Goal: Task Accomplishment & Management: Manage account settings

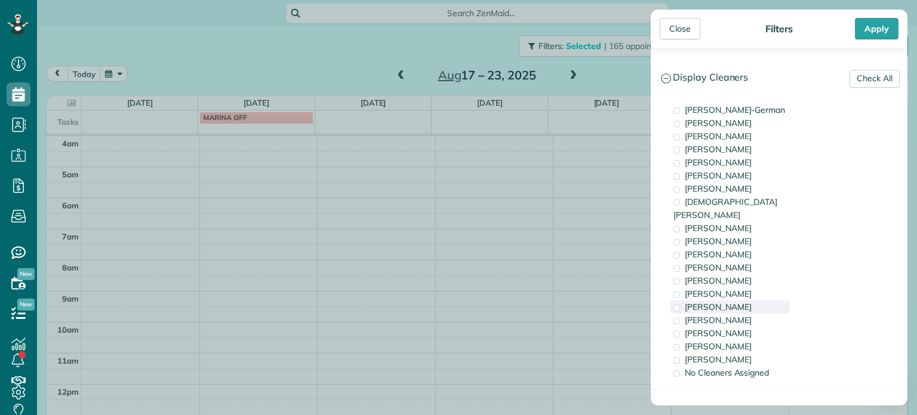
scroll to position [93, 0]
click at [728, 315] on span "[PERSON_NAME]" at bounding box center [718, 320] width 67 height 11
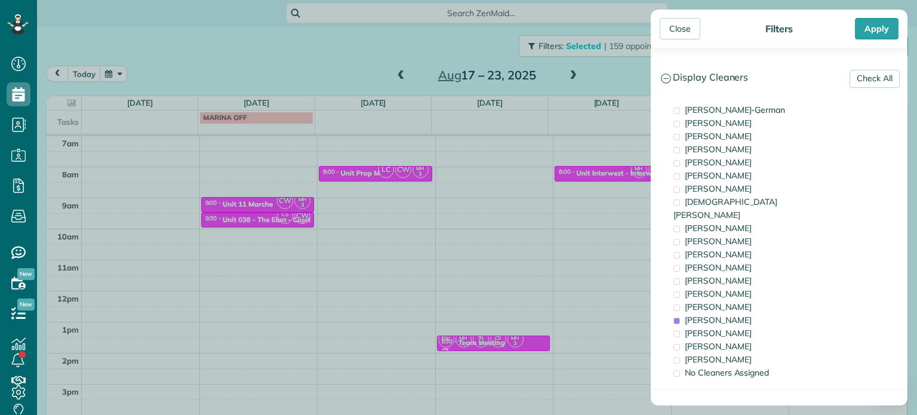
click at [418, 219] on div "Close Filters Apply Check All Display Cleaners [PERSON_NAME]-German [PERSON_NAM…" at bounding box center [458, 207] width 917 height 415
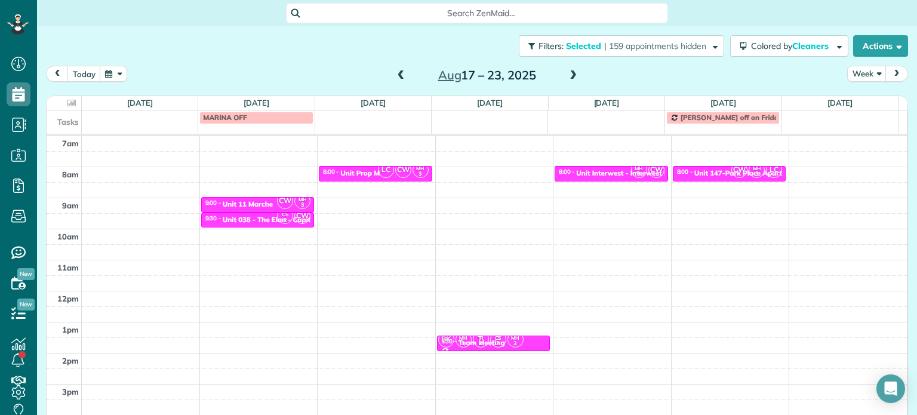
click at [395, 79] on span at bounding box center [401, 75] width 13 height 11
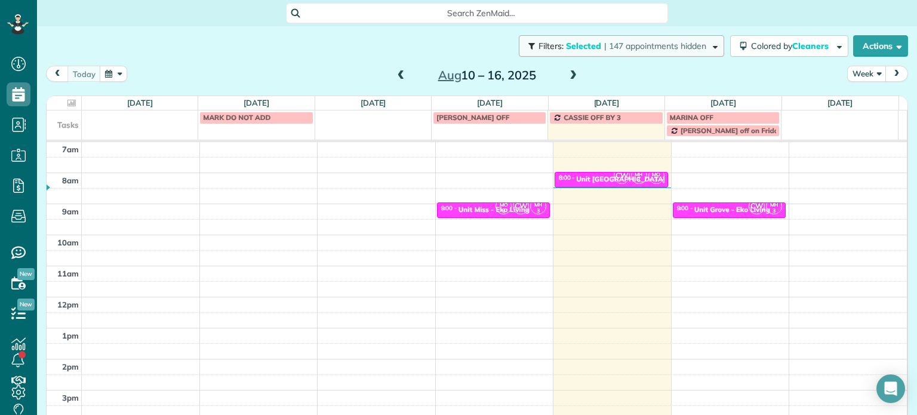
click at [604, 47] on span "| 147 appointments hidden" at bounding box center [655, 46] width 102 height 11
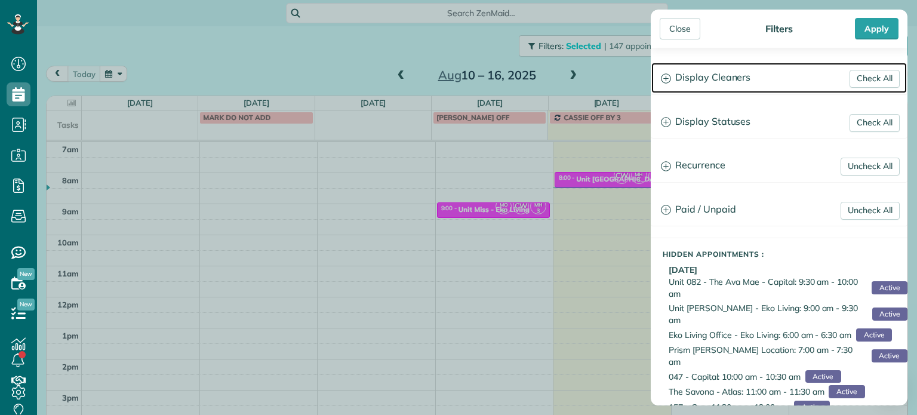
click at [723, 81] on h3 "Display Cleaners" at bounding box center [778, 78] width 255 height 30
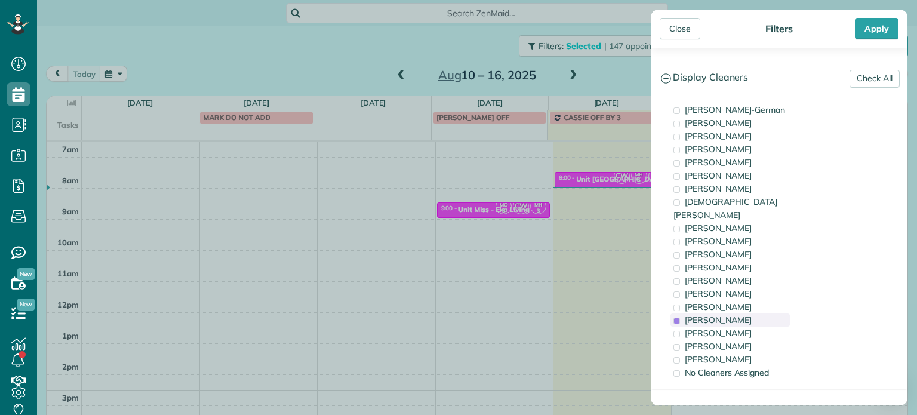
click at [740, 315] on span "[PERSON_NAME]" at bounding box center [718, 320] width 67 height 11
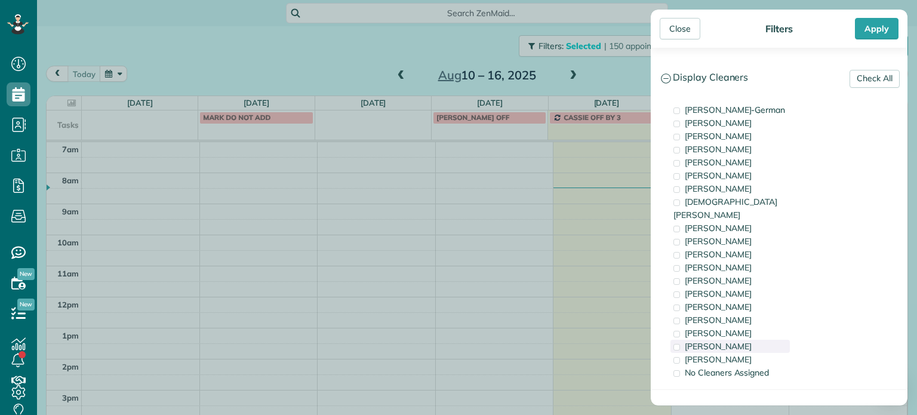
click at [740, 341] on span "[PERSON_NAME]" at bounding box center [718, 346] width 67 height 11
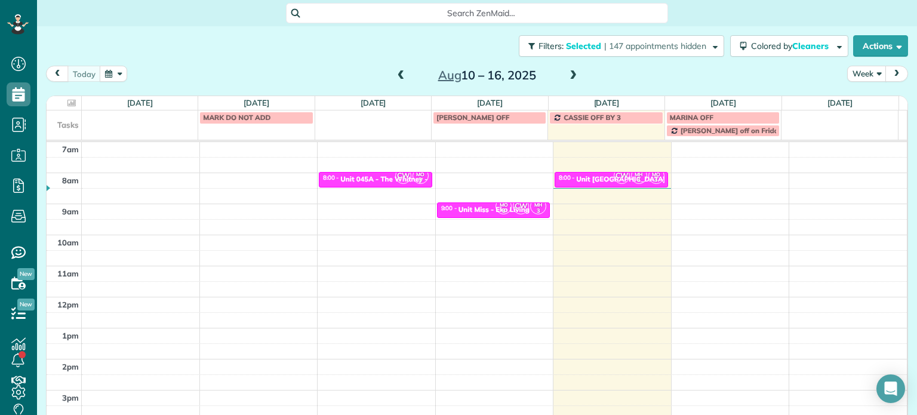
click at [501, 246] on div "Close Filters Apply Check All Display Cleaners [PERSON_NAME]-German [PERSON_NAM…" at bounding box center [458, 207] width 917 height 415
click at [395, 177] on span "CW" at bounding box center [403, 176] width 16 height 16
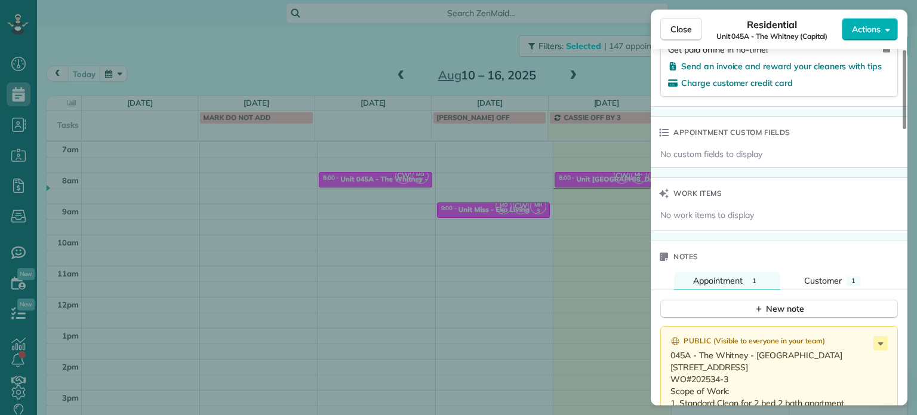
scroll to position [1043, 0]
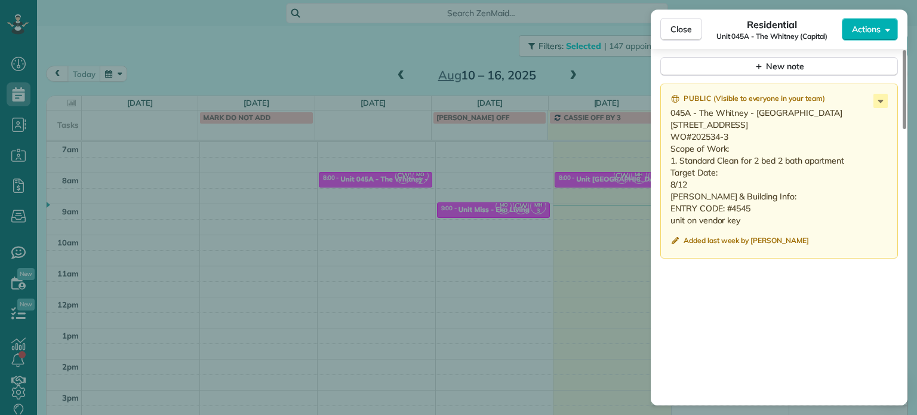
click at [546, 150] on div "Close Residential Unit 045A - The Whitney (Capital) Actions Status Active Unit …" at bounding box center [458, 207] width 917 height 415
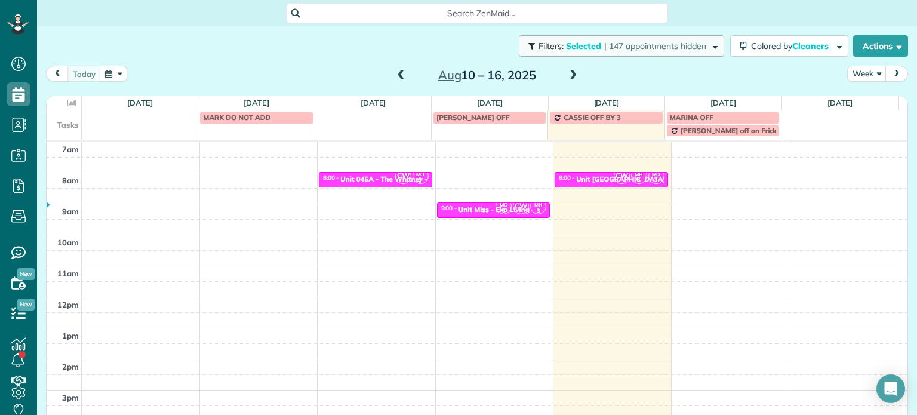
click at [675, 41] on span "| 147 appointments hidden" at bounding box center [655, 46] width 102 height 11
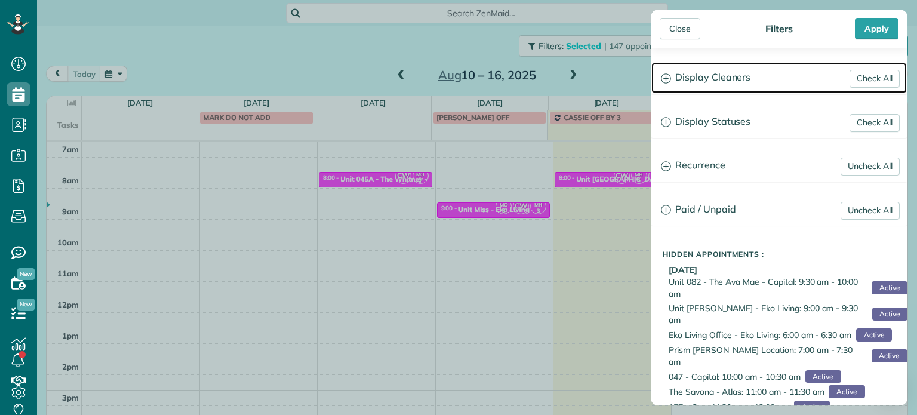
click at [734, 85] on h3 "Display Cleaners" at bounding box center [778, 78] width 255 height 30
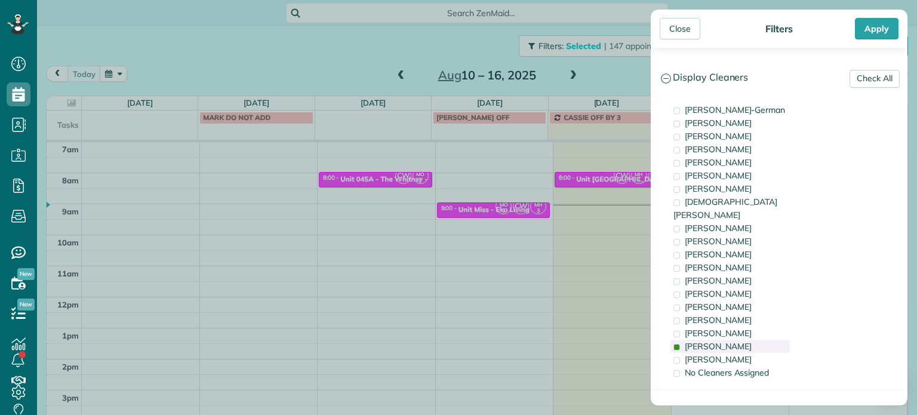
click at [733, 341] on span "[PERSON_NAME]" at bounding box center [718, 346] width 67 height 11
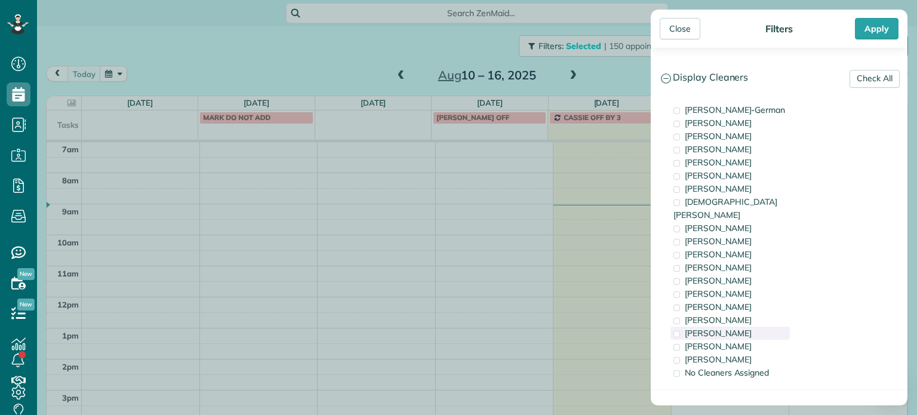
click at [733, 328] on span "[PERSON_NAME]" at bounding box center [718, 333] width 67 height 11
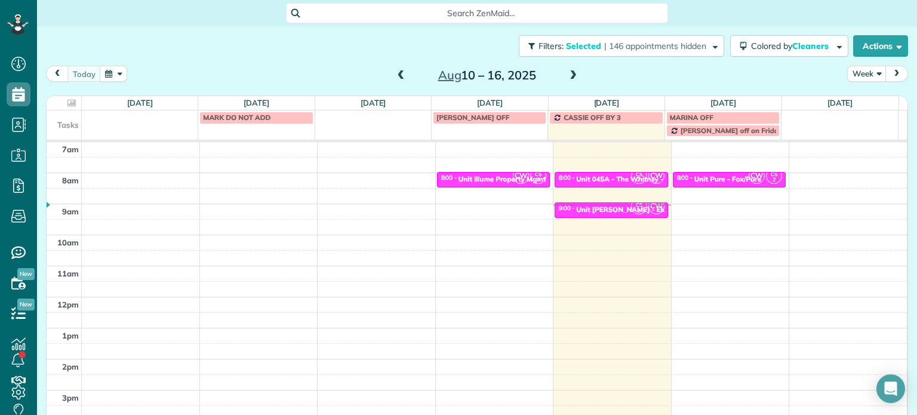
click at [568, 217] on div "Close Filters Apply Check All Display Cleaners [PERSON_NAME]-German [PERSON_NAM…" at bounding box center [458, 207] width 917 height 415
click at [603, 176] on div "Unit 045A - The Whitney - Capital" at bounding box center [632, 179] width 113 height 8
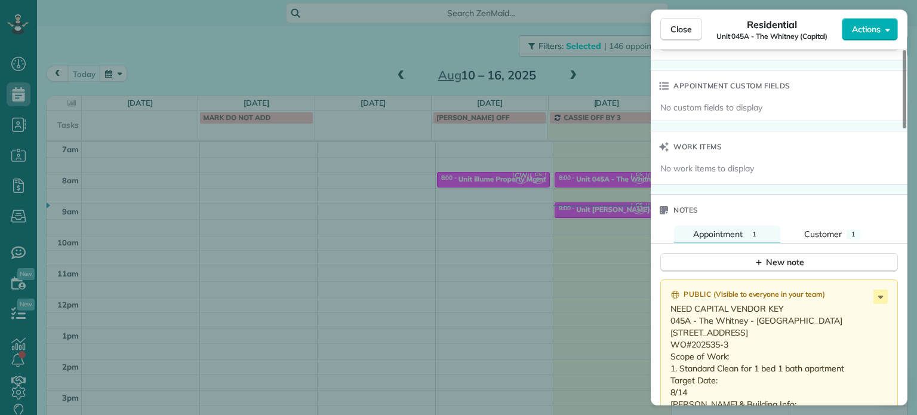
scroll to position [969, 0]
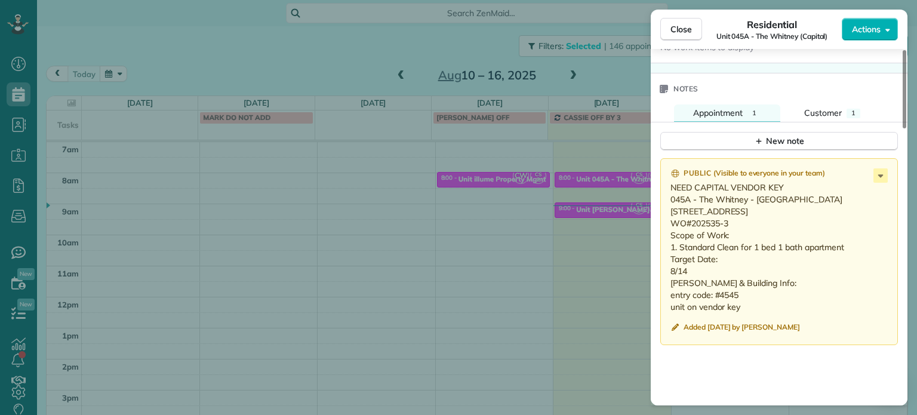
click at [598, 190] on div "Close Residential Unit 045A - The Whitney (Capital) Actions Status Active Unit …" at bounding box center [458, 207] width 917 height 415
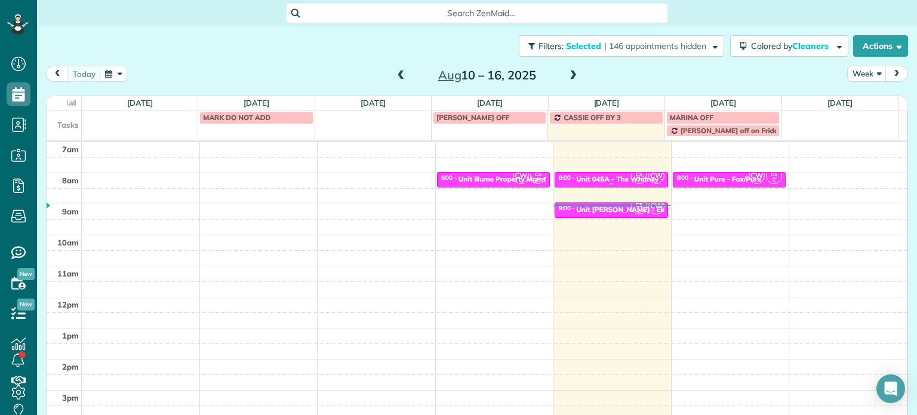
click at [606, 176] on div "Unit 045A - The Whitney - Capital" at bounding box center [632, 179] width 113 height 8
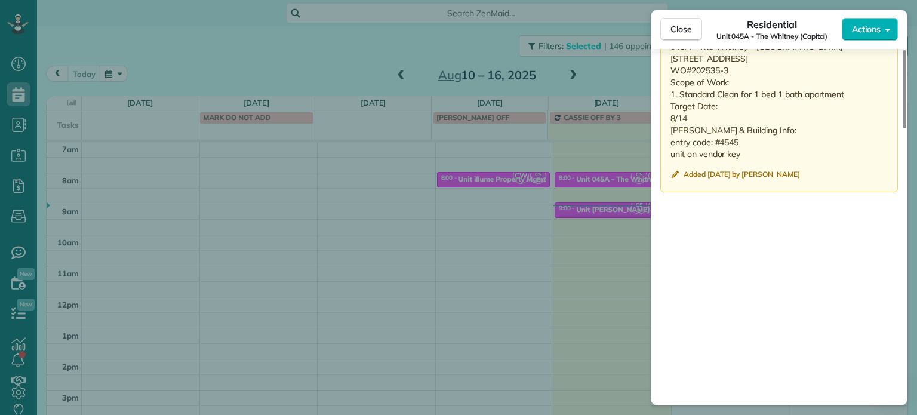
scroll to position [1148, 0]
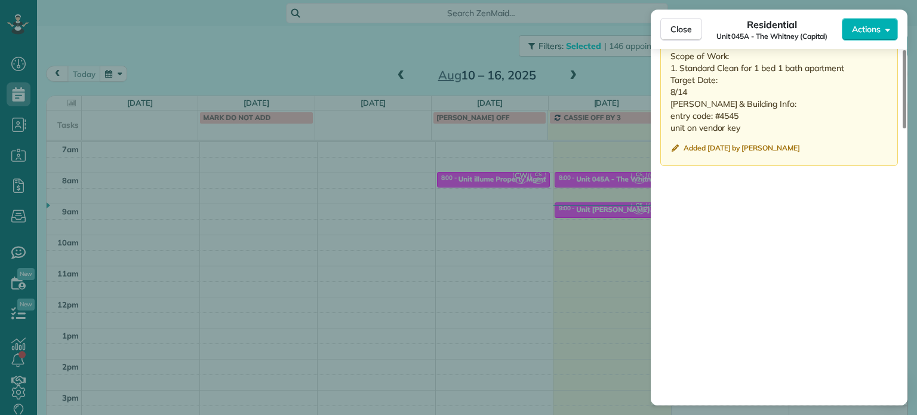
click at [590, 223] on div "Close Residential Unit 045A - The Whitney (Capital) Actions Status Active Unit …" at bounding box center [458, 207] width 917 height 415
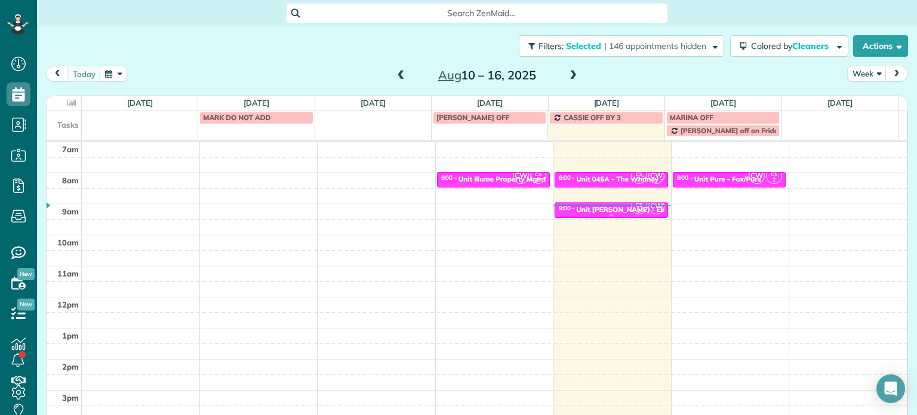
click at [614, 211] on div "Unit [PERSON_NAME] - Eko Living" at bounding box center [633, 209] width 114 height 8
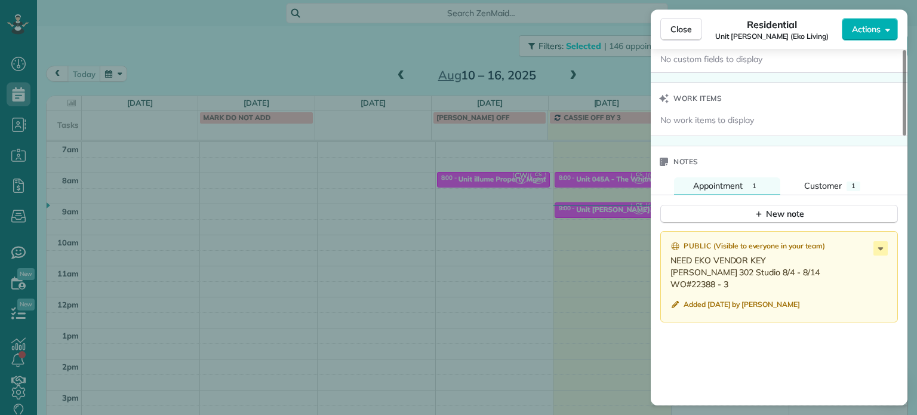
scroll to position [1015, 0]
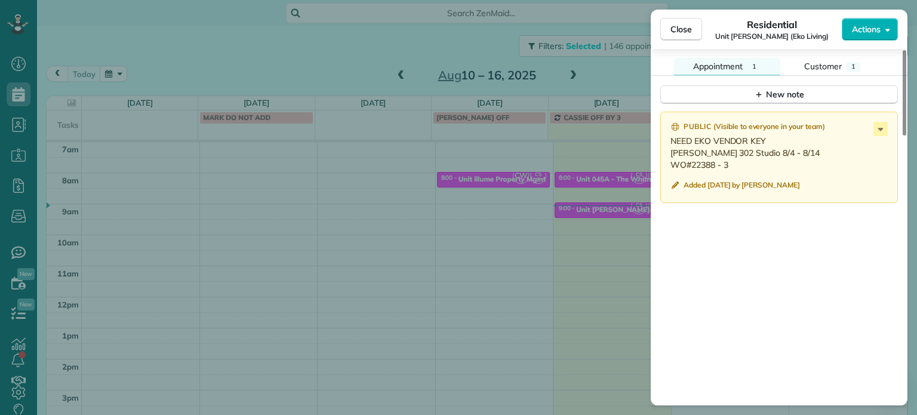
click at [618, 241] on div "Close Residential Unit [PERSON_NAME] (Eko Living) Actions Status Active Unit [P…" at bounding box center [458, 207] width 917 height 415
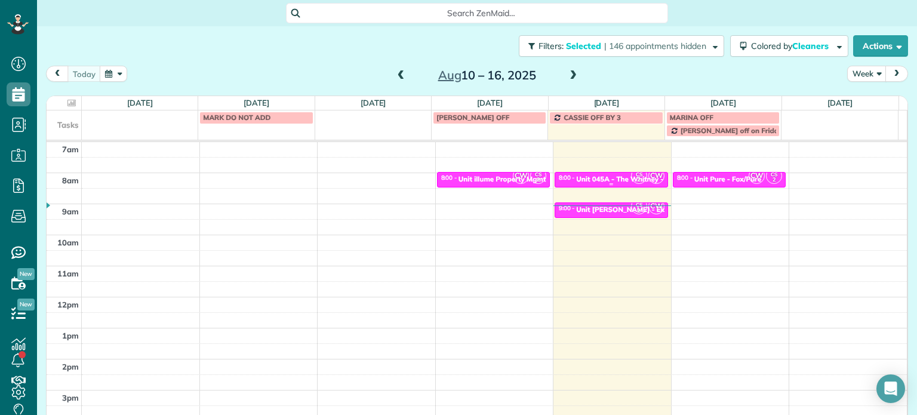
click at [609, 174] on div "8:00 - 8:30 Unit 045A - The Whitney - Capital" at bounding box center [611, 179] width 106 height 10
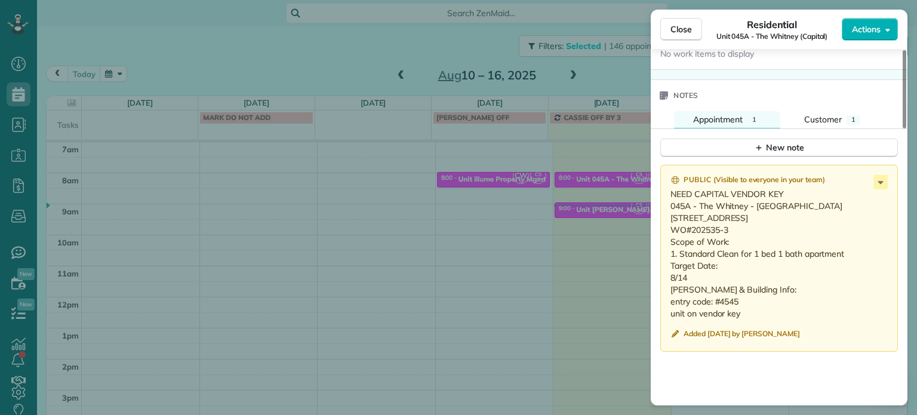
scroll to position [1023, 0]
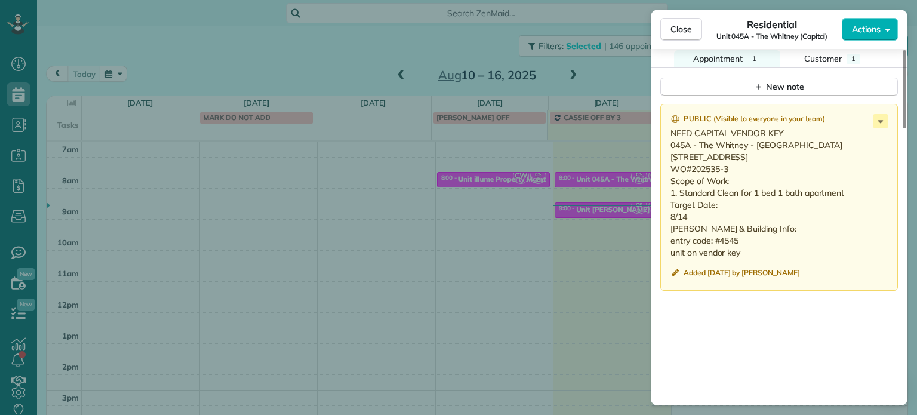
click at [587, 264] on div "Close Residential Unit 045A - The Whitney (Capital) Actions Status Active Unit …" at bounding box center [458, 207] width 917 height 415
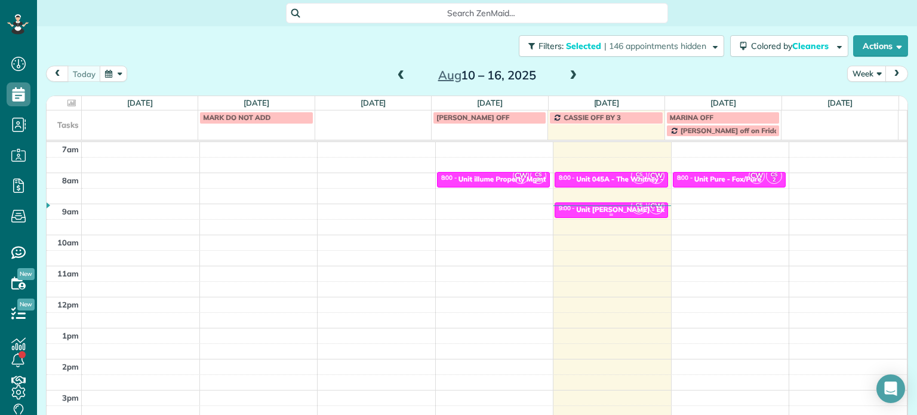
click at [632, 209] on small "2" at bounding box center [639, 210] width 15 height 11
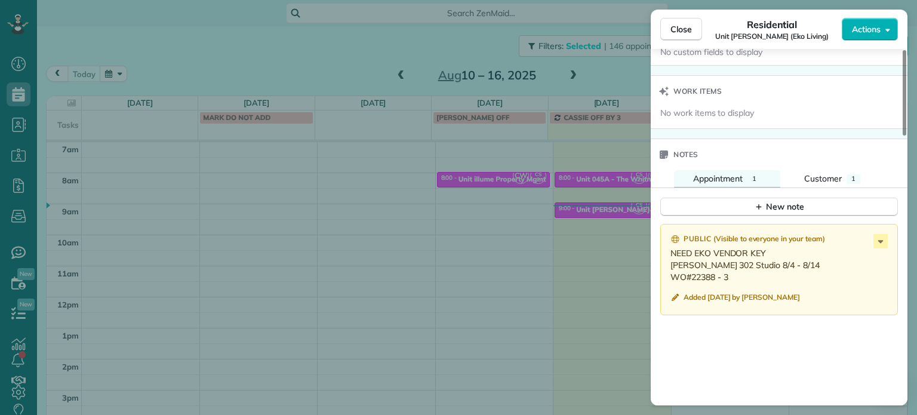
scroll to position [963, 0]
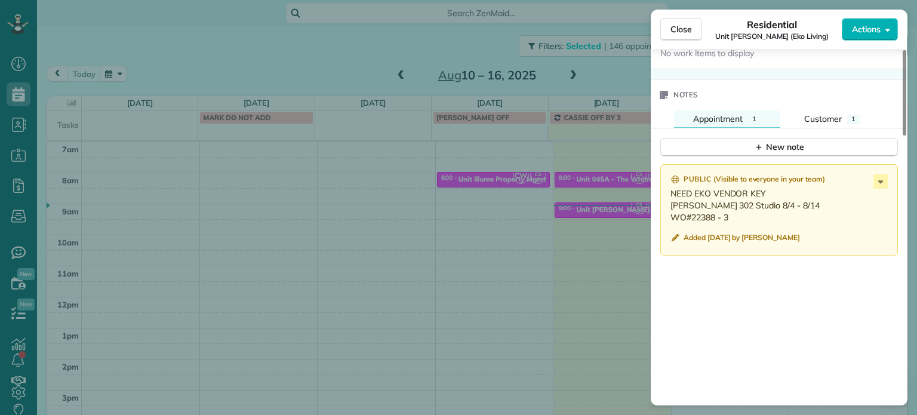
click at [592, 223] on div "Close Residential Unit [PERSON_NAME] (Eko Living) Actions Status Active Unit [P…" at bounding box center [458, 207] width 917 height 415
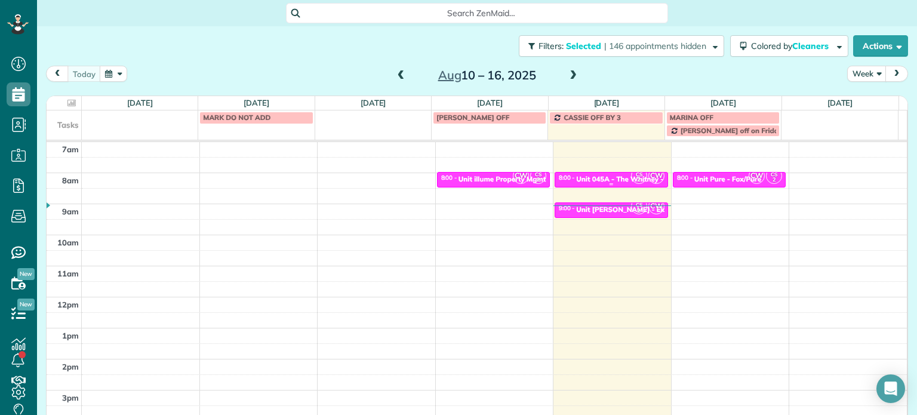
click at [635, 178] on div "CS 2 CW" at bounding box center [647, 175] width 35 height 17
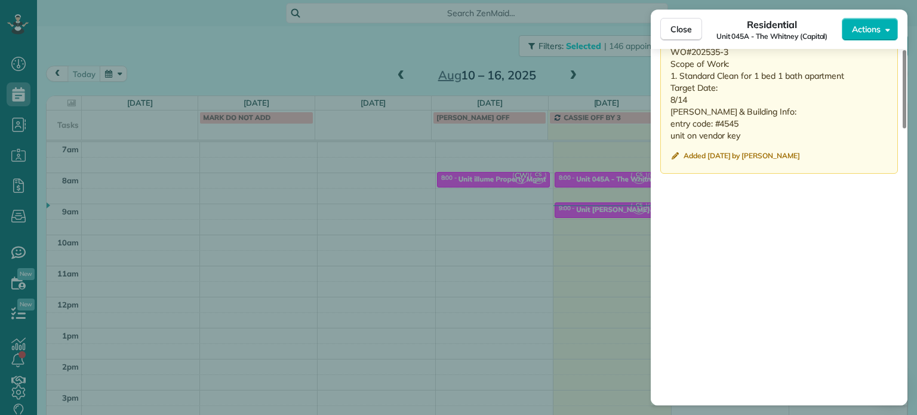
scroll to position [1019, 0]
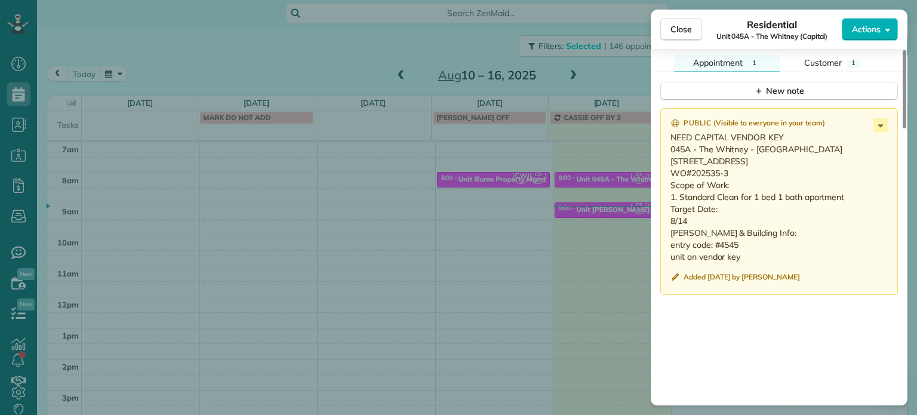
click at [580, 198] on div "Close Residential Unit 045A - The Whitney (Capital) Actions Status Active Unit …" at bounding box center [458, 207] width 917 height 415
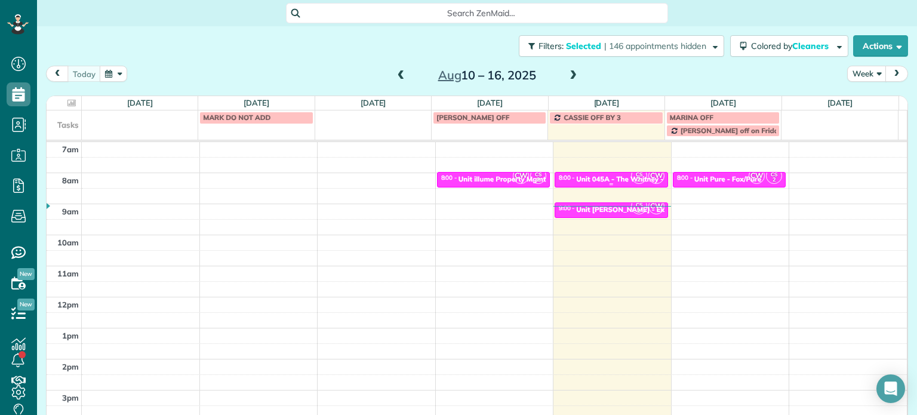
click at [600, 179] on div "Unit 045A - The Whitney - Capital" at bounding box center [632, 179] width 113 height 8
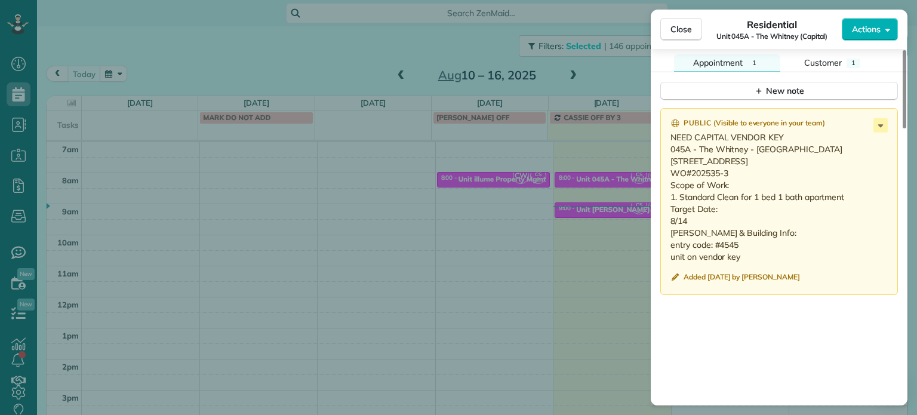
scroll to position [1254, 0]
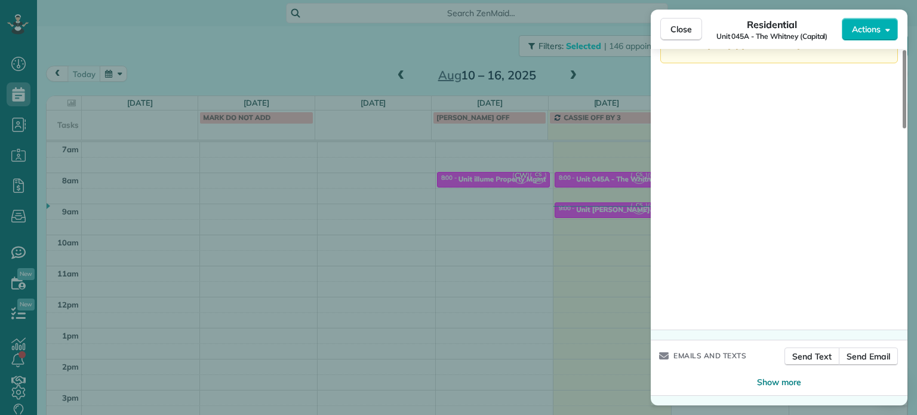
click at [602, 220] on div "Close Residential Unit 045A - The Whitney (Capital) Actions Status Active Unit …" at bounding box center [458, 207] width 917 height 415
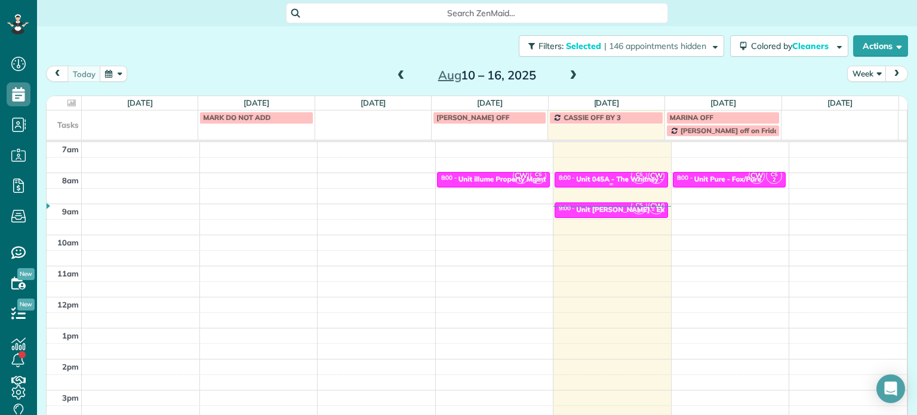
click at [613, 181] on div "Unit 045A - The Whitney - Capital" at bounding box center [632, 179] width 113 height 8
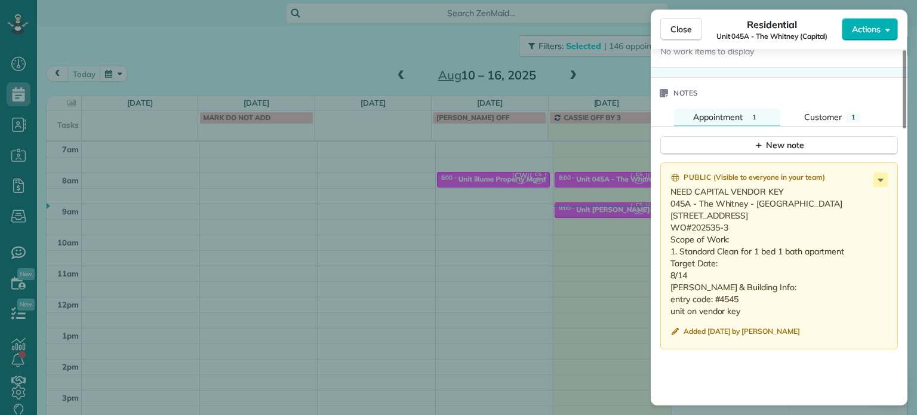
scroll to position [1025, 0]
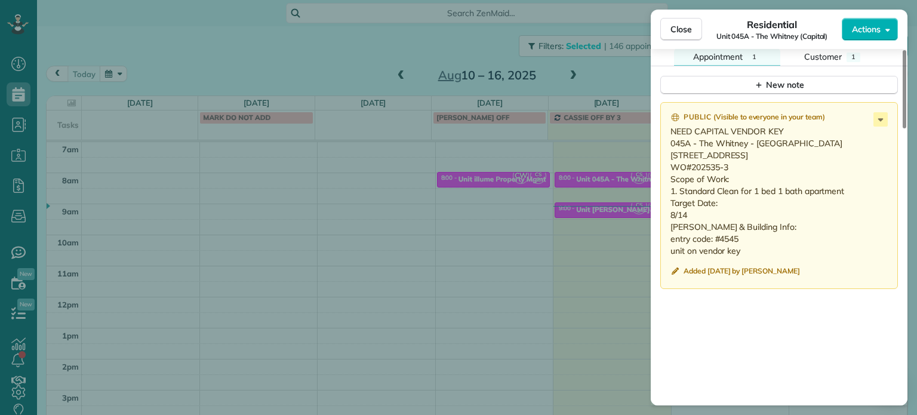
click at [590, 220] on div "Close Residential Unit 045A - The Whitney (Capital) Actions Status Active Unit …" at bounding box center [458, 207] width 917 height 415
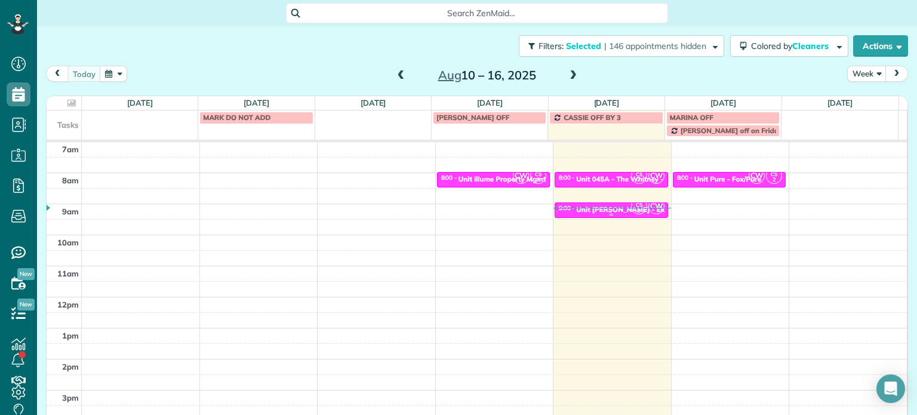
click at [632, 210] on small "2" at bounding box center [639, 210] width 15 height 11
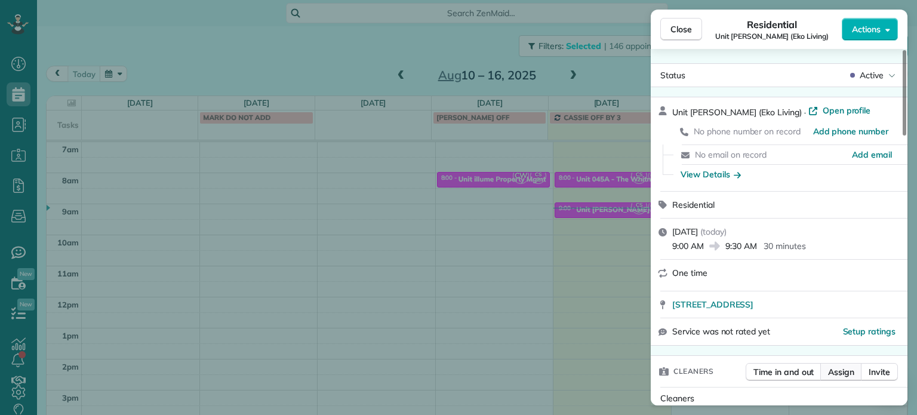
click at [841, 374] on span "Assign" at bounding box center [841, 372] width 26 height 12
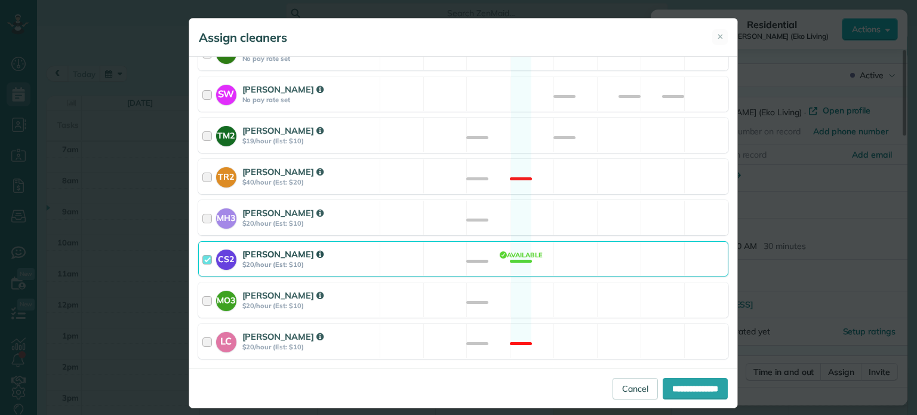
scroll to position [640, 0]
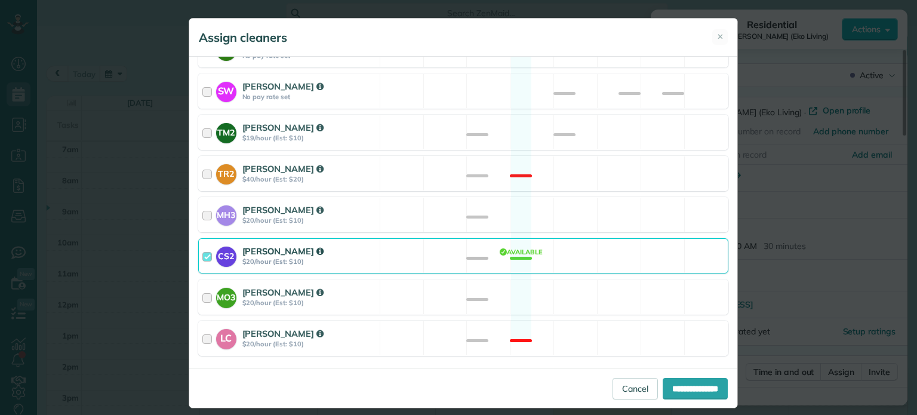
click at [527, 238] on div "CS2 [PERSON_NAME] $20/hour (Est: $10) Available" at bounding box center [463, 255] width 530 height 35
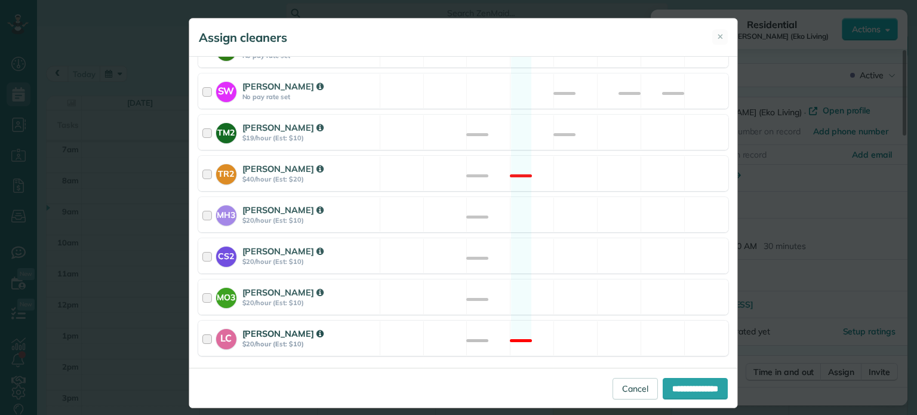
click at [566, 321] on div "LC [PERSON_NAME] $20/hour (Est: $10) Not available" at bounding box center [463, 338] width 530 height 35
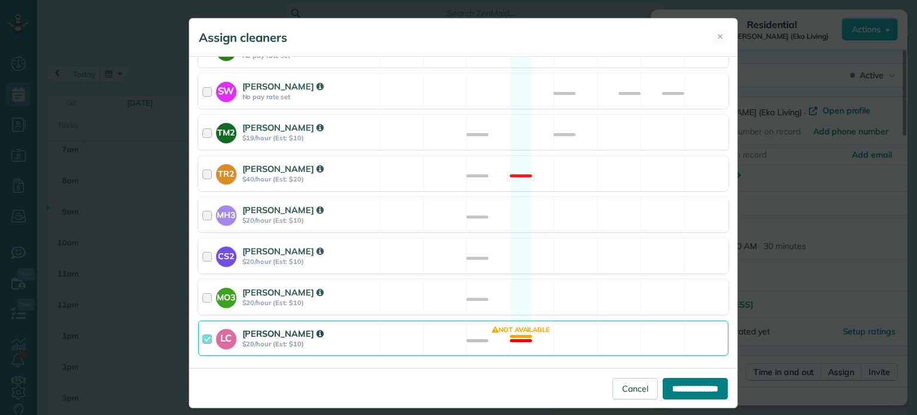
click at [682, 387] on input "**********" at bounding box center [695, 388] width 65 height 21
type input "**********"
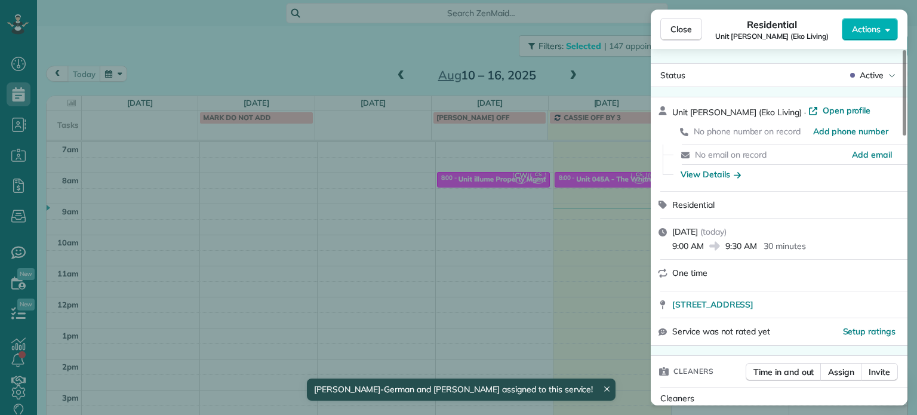
click at [552, 226] on div "Close Residential Unit [PERSON_NAME] (Eko Living) Actions Status Active Unit [P…" at bounding box center [458, 207] width 917 height 415
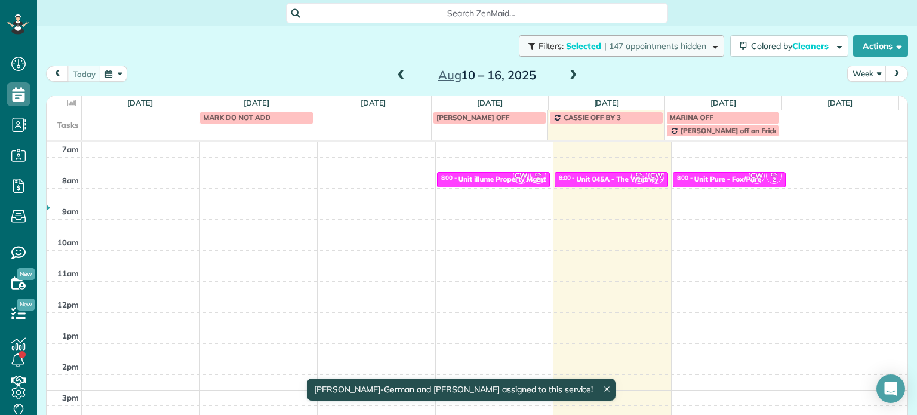
click at [647, 49] on span "| 147 appointments hidden" at bounding box center [655, 46] width 102 height 11
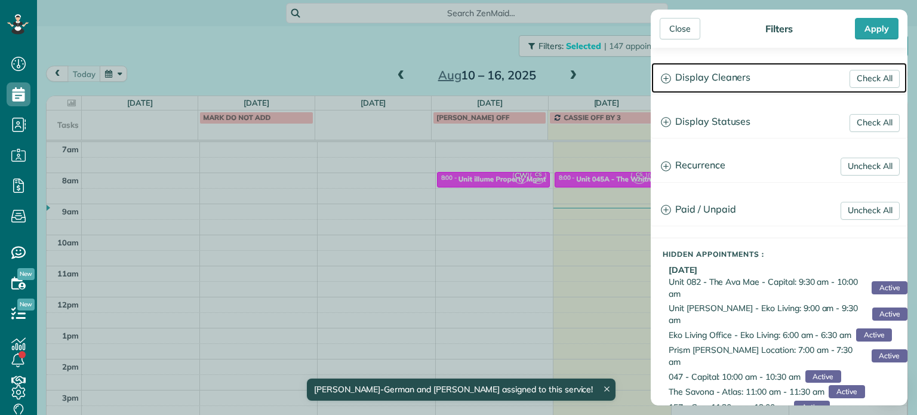
click at [740, 75] on h3 "Display Cleaners" at bounding box center [778, 78] width 255 height 30
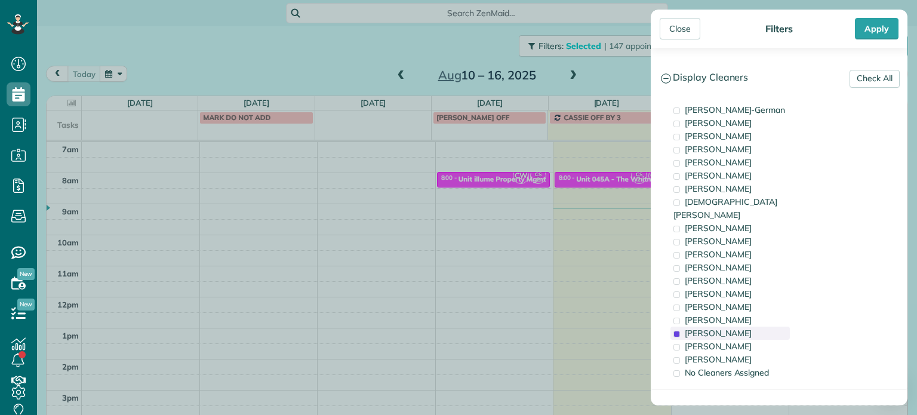
click at [729, 328] on span "[PERSON_NAME]" at bounding box center [718, 333] width 67 height 11
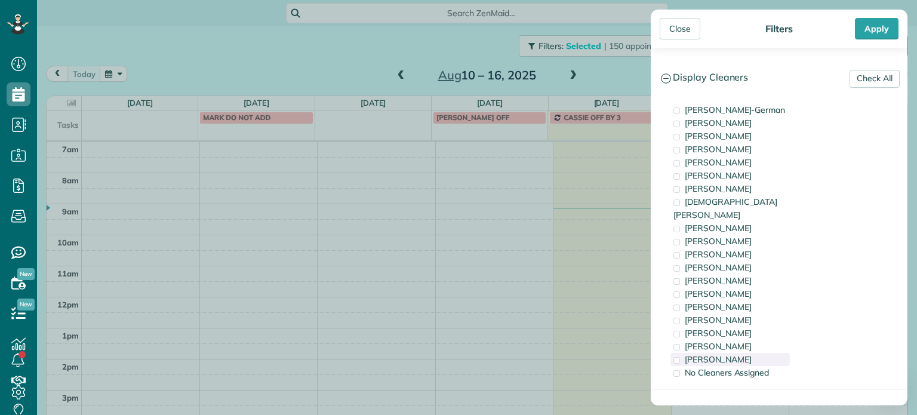
click at [730, 354] on span "[PERSON_NAME]" at bounding box center [718, 359] width 67 height 11
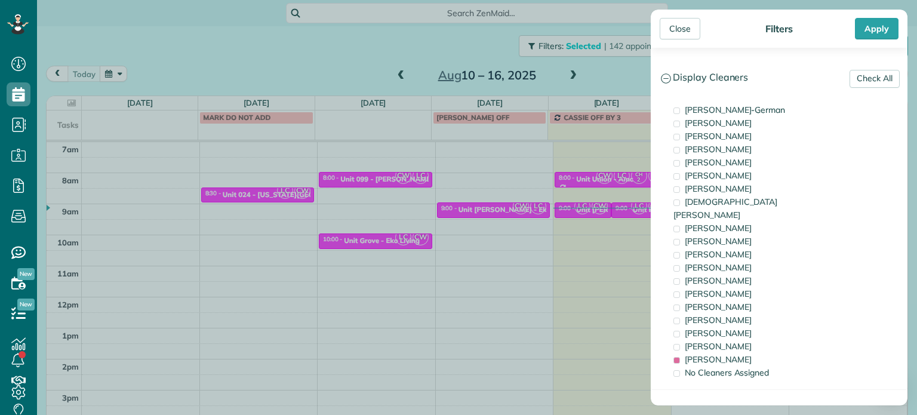
click at [475, 217] on div "Close Filters Apply Check All Display Cleaners [PERSON_NAME]-German [PERSON_NAM…" at bounding box center [458, 207] width 917 height 415
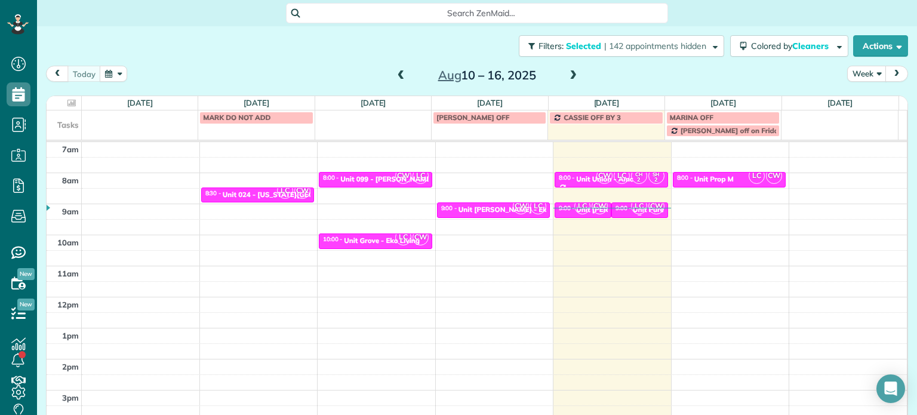
click at [648, 212] on span "CW" at bounding box center [656, 206] width 16 height 16
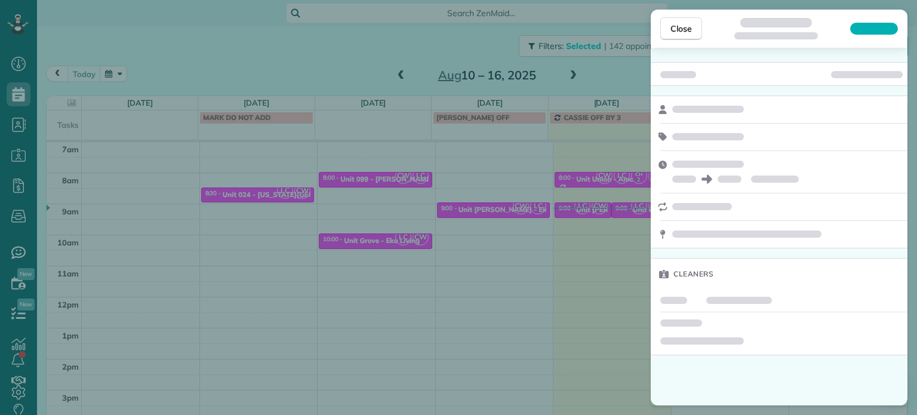
click at [548, 241] on div "Close Cleaners" at bounding box center [458, 207] width 917 height 415
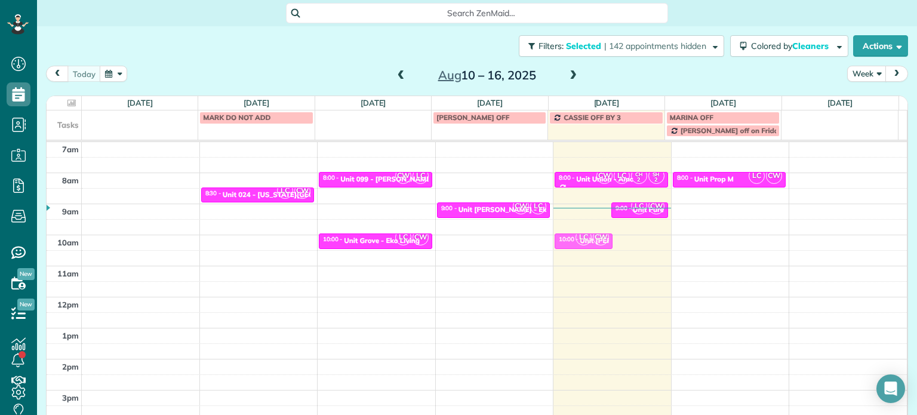
drag, startPoint x: 566, startPoint y: 212, endPoint x: 566, endPoint y: 239, distance: 27.5
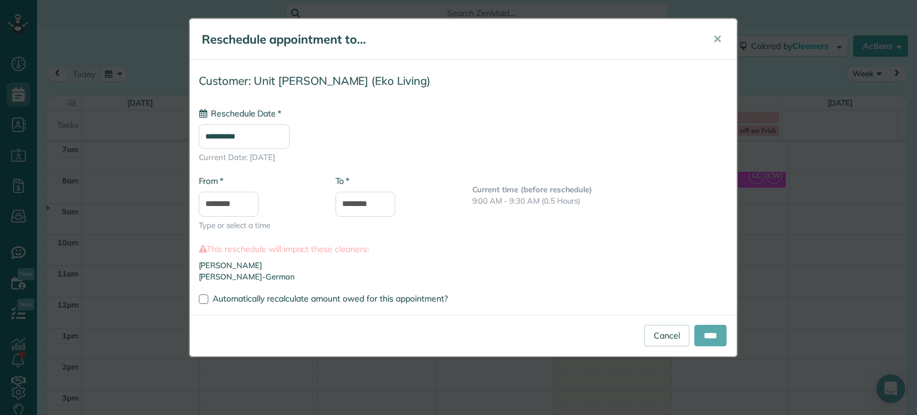
type input "**********"
click at [704, 332] on input "****" at bounding box center [710, 335] width 32 height 21
